Goal: Find specific page/section: Find specific page/section

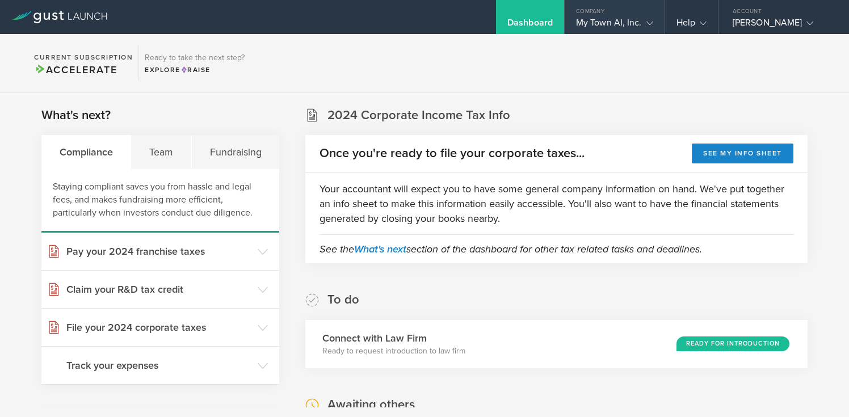
click at [604, 20] on div "My Town AI, Inc." at bounding box center [614, 25] width 77 height 17
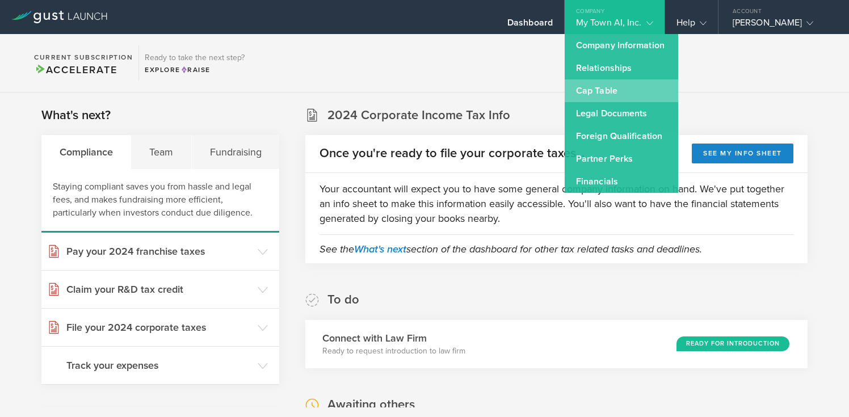
click at [609, 92] on link "Cap Table" at bounding box center [622, 90] width 114 height 23
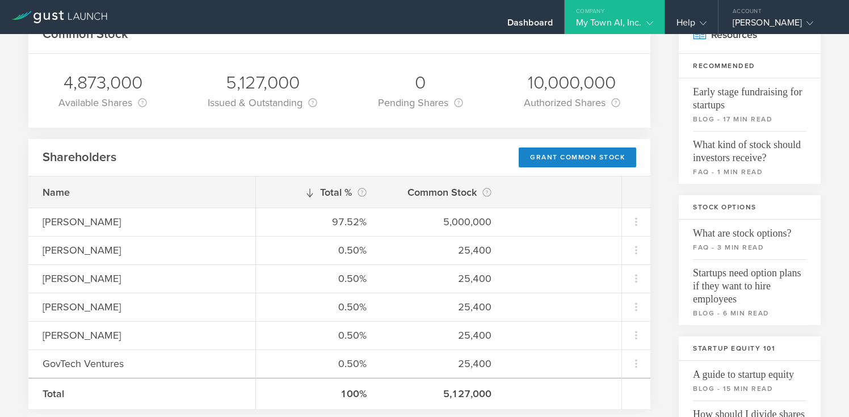
scroll to position [82, 0]
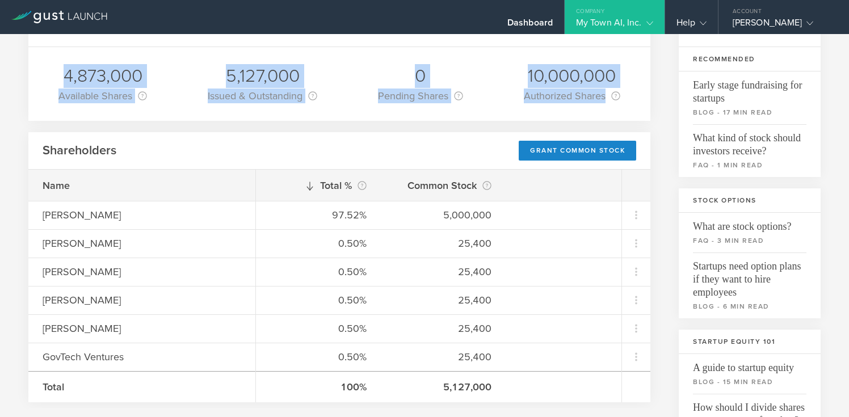
drag, startPoint x: 57, startPoint y: 61, endPoint x: 631, endPoint y: 94, distance: 575.0
click at [631, 94] on div "4,873,000 Available Shares This is the number of shares that the company has av…" at bounding box center [339, 84] width 622 height 74
copy div "4,873,000 Available Shares This is the number of shares that the company has av…"
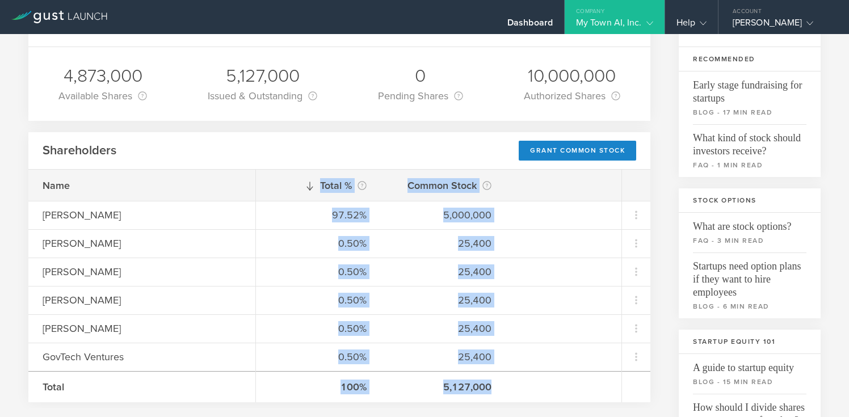
drag, startPoint x: 535, startPoint y: 392, endPoint x: 315, endPoint y: 179, distance: 306.4
click at [315, 179] on div "Total % This is the percentage of each shareholder’s ownership, relative to the…" at bounding box center [439, 286] width 366 height 233
copy div "Total % This is the percentage of each shareholder’s ownership, relative to the…"
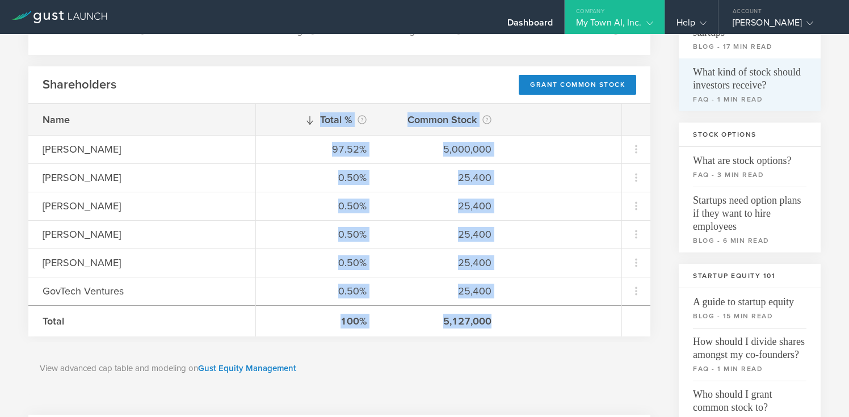
scroll to position [159, 0]
